Goal: Task Accomplishment & Management: Use online tool/utility

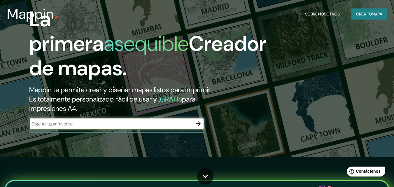
scroll to position [45, 0]
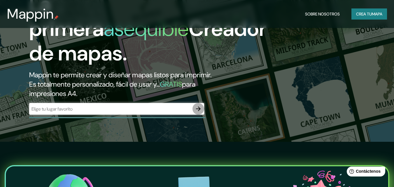
click at [197, 111] on icon "button" at bounding box center [198, 108] width 7 height 7
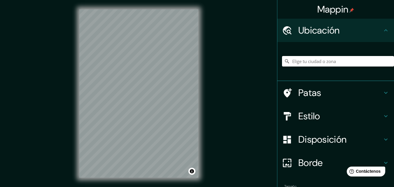
click at [277, 82] on div "Patas" at bounding box center [335, 92] width 117 height 23
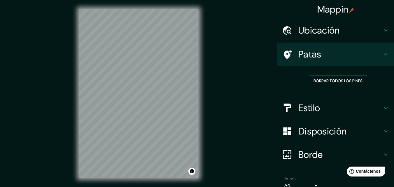
click at [361, 32] on h4 "Ubicación" at bounding box center [340, 30] width 84 height 12
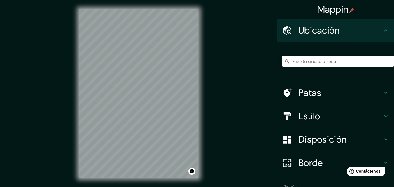
click at [342, 63] on input "Elige tu ciudad o zona" at bounding box center [338, 61] width 112 height 10
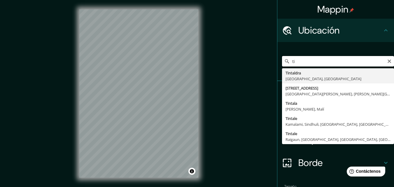
type input "t"
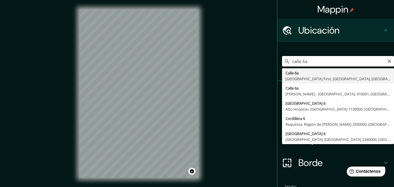
type input "calle 6a"
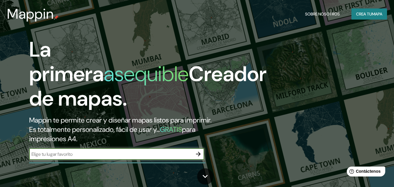
click at [371, 14] on font "mapa" at bounding box center [376, 13] width 10 height 5
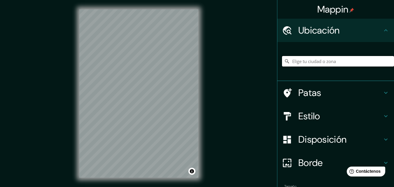
click at [330, 60] on input "Elige tu ciudad o zona" at bounding box center [338, 61] width 112 height 10
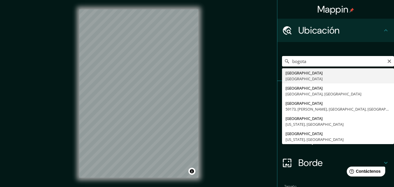
type input "[GEOGRAPHIC_DATA], [GEOGRAPHIC_DATA]"
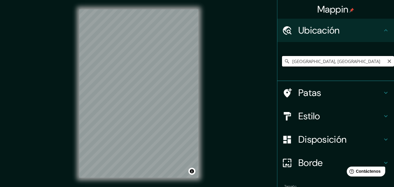
click at [298, 61] on input "[GEOGRAPHIC_DATA], [GEOGRAPHIC_DATA]" at bounding box center [338, 61] width 112 height 10
click at [387, 61] on icon "Claro" at bounding box center [389, 61] width 5 height 5
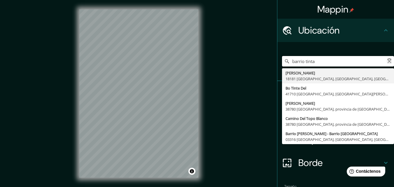
type input "barrio tintal"
